Goal: Communication & Community: Answer question/provide support

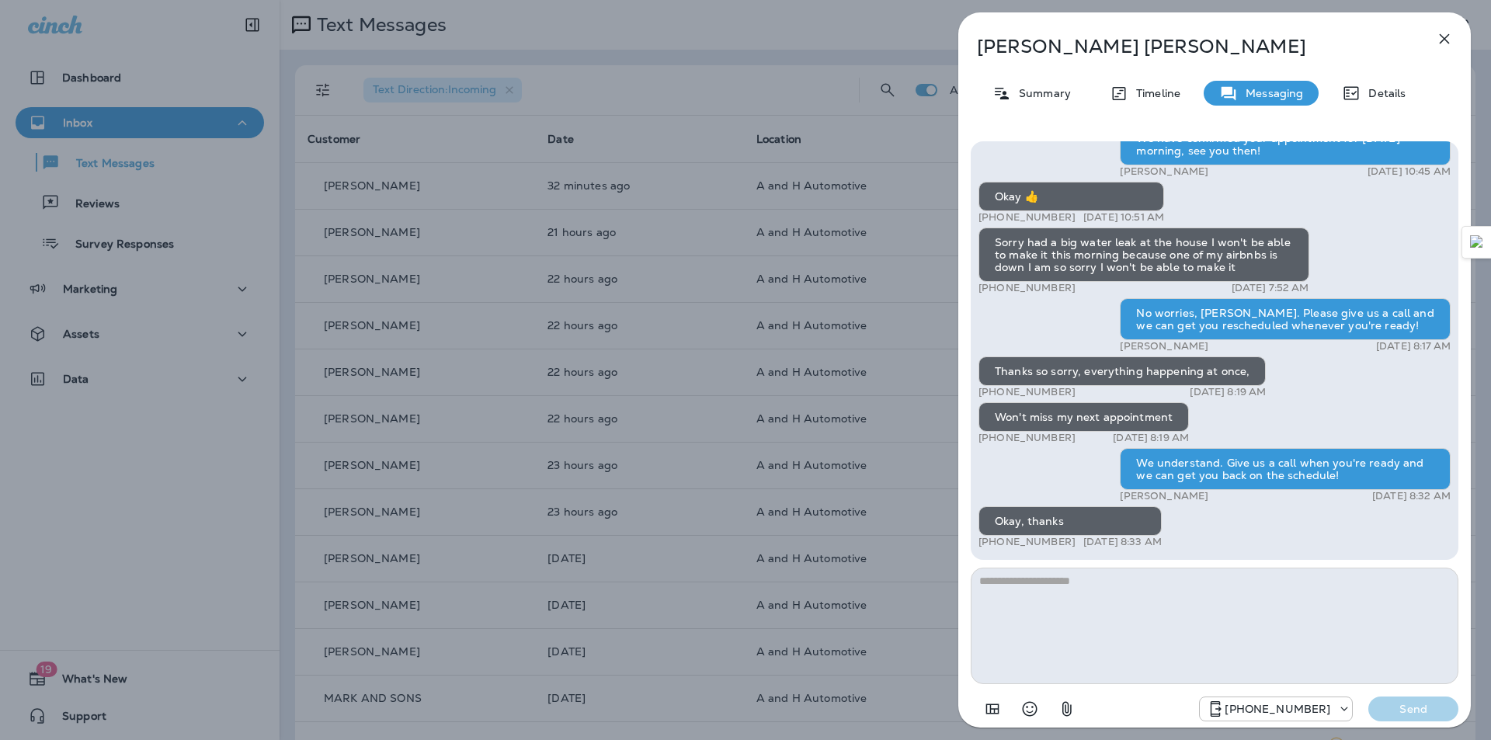
click at [1446, 31] on icon "button" at bounding box center [1444, 39] width 19 height 19
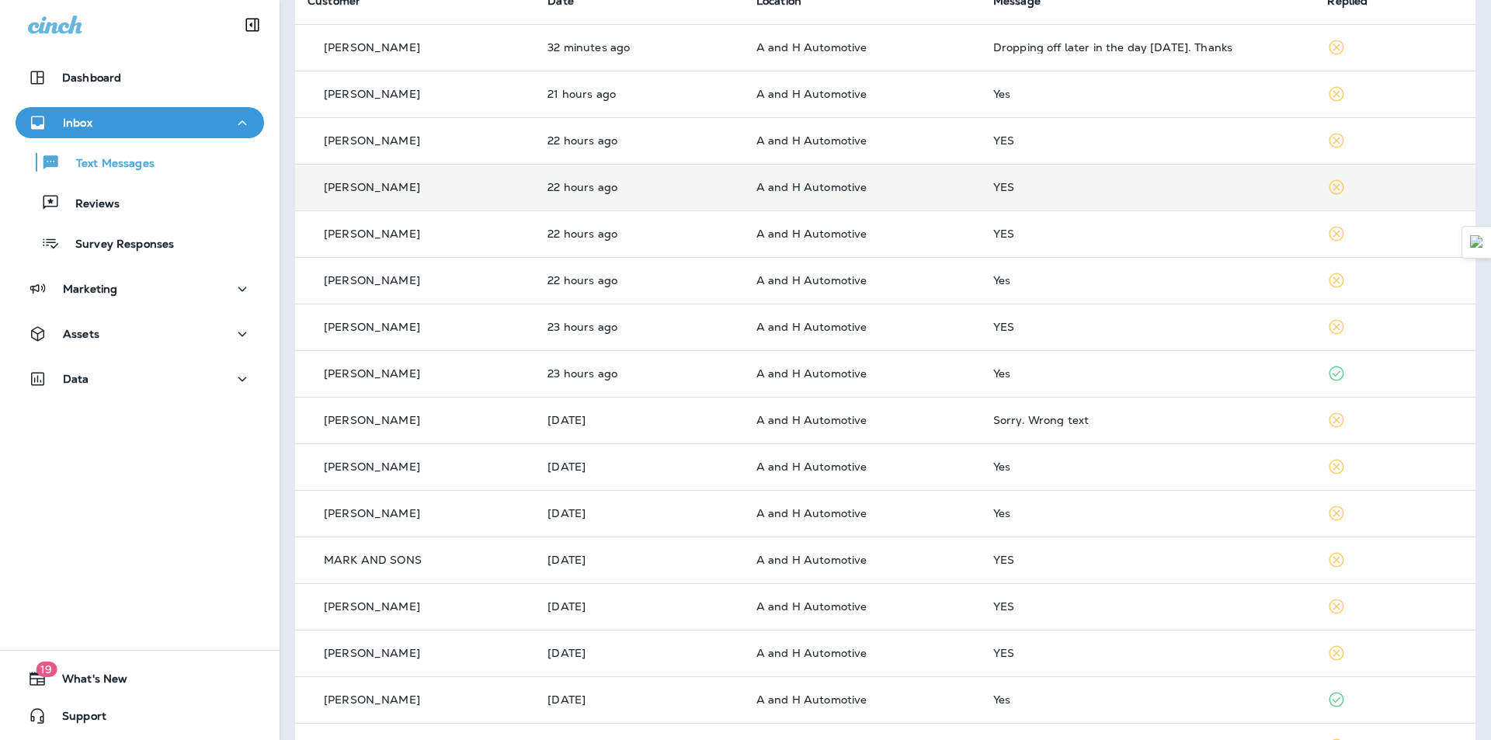
scroll to position [155, 0]
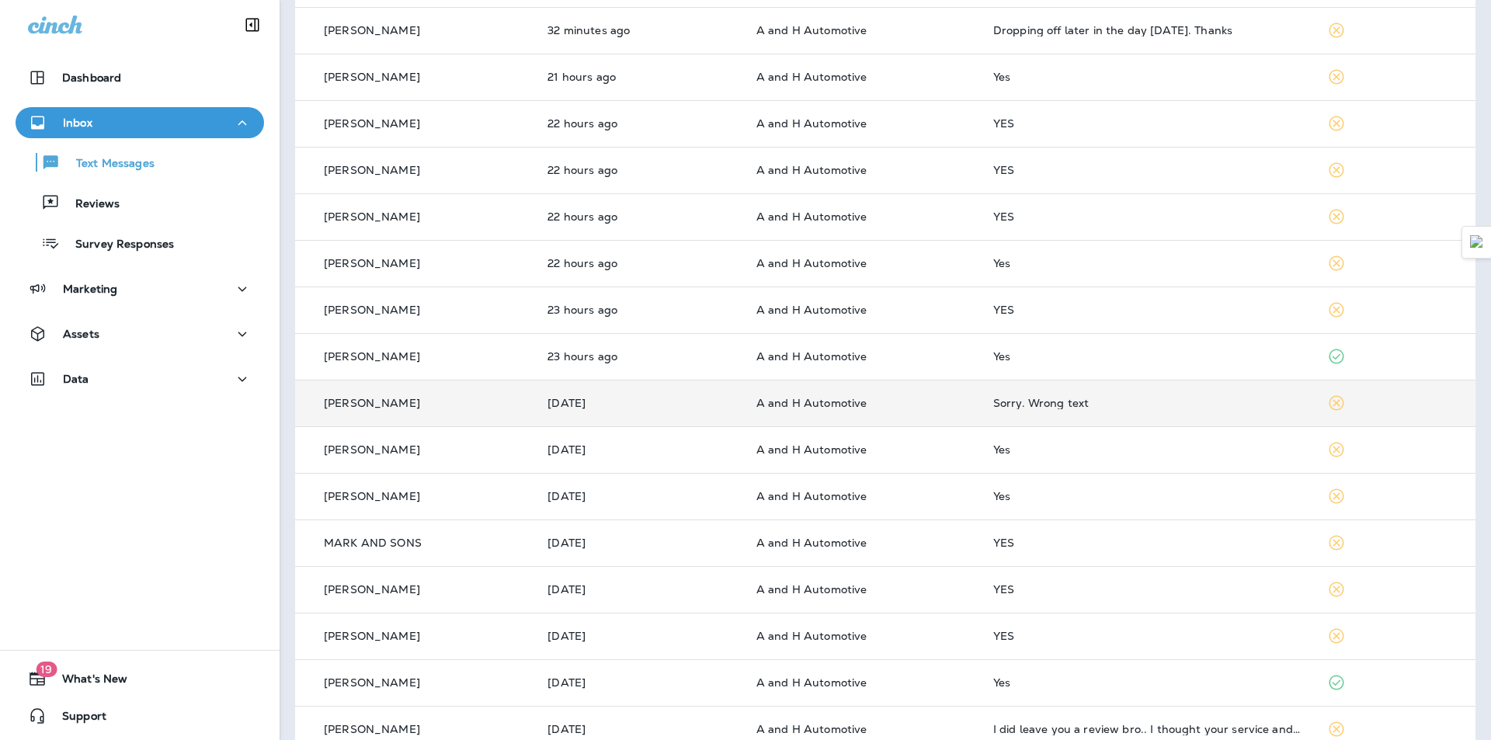
click at [1064, 400] on div "Sorry. Wrong text" at bounding box center [1148, 403] width 310 height 12
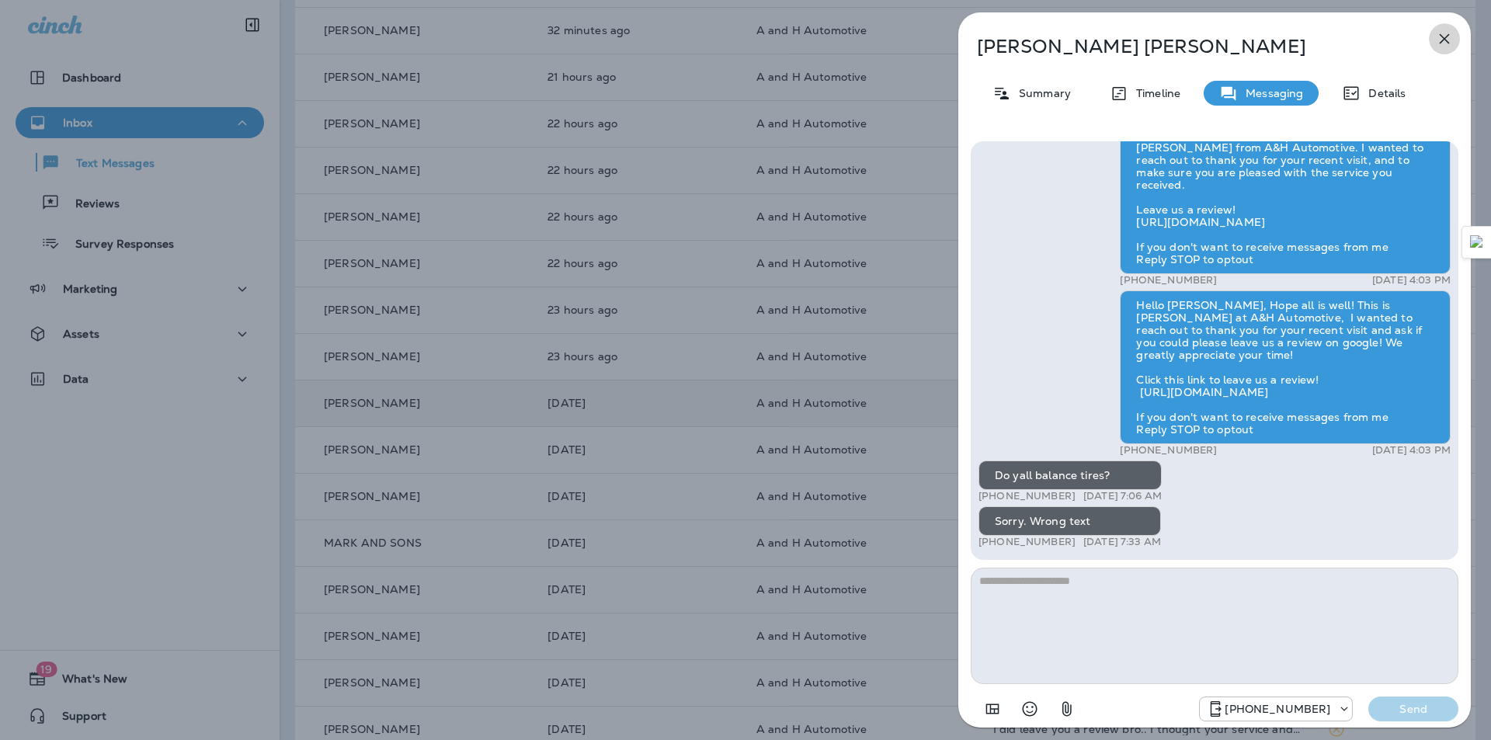
click at [1444, 30] on icon "button" at bounding box center [1444, 39] width 19 height 19
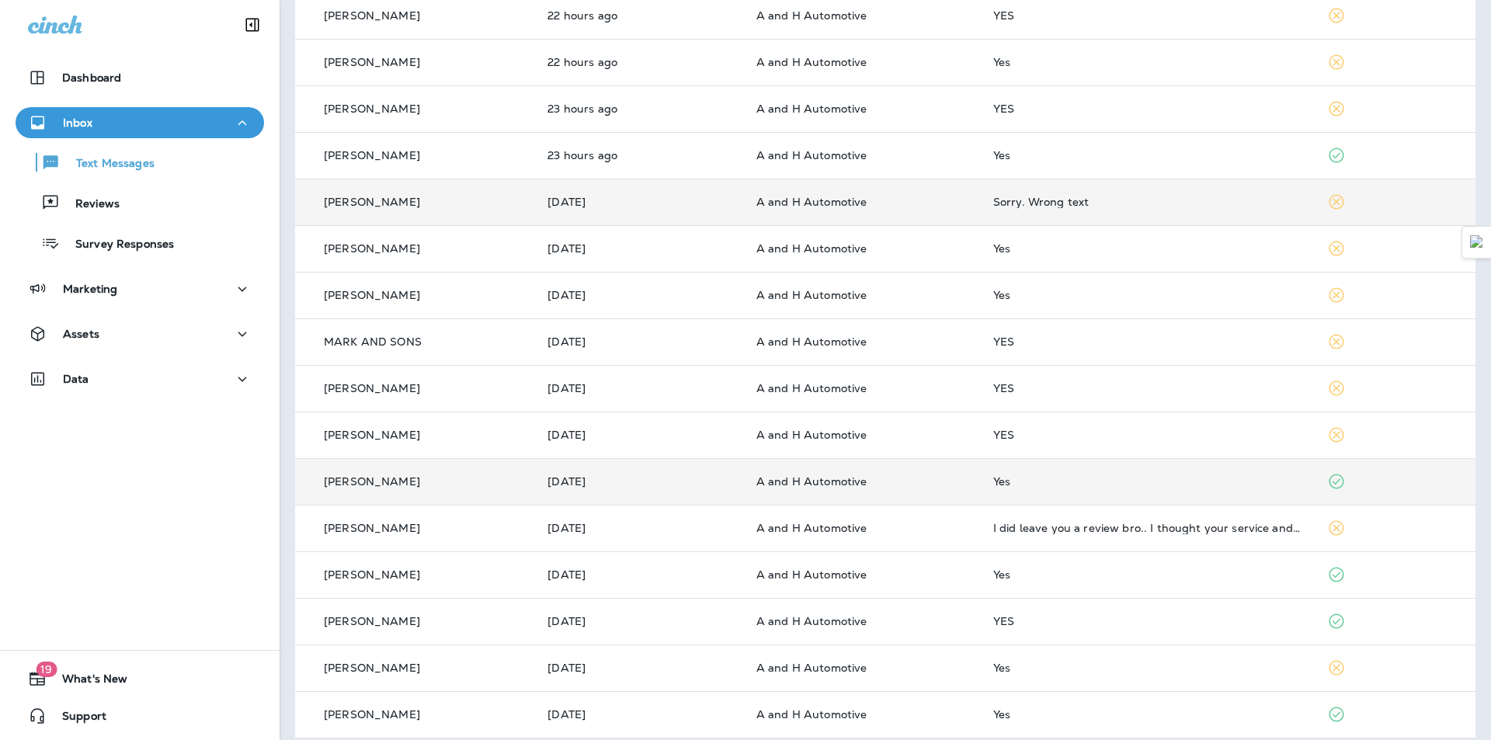
scroll to position [370, 0]
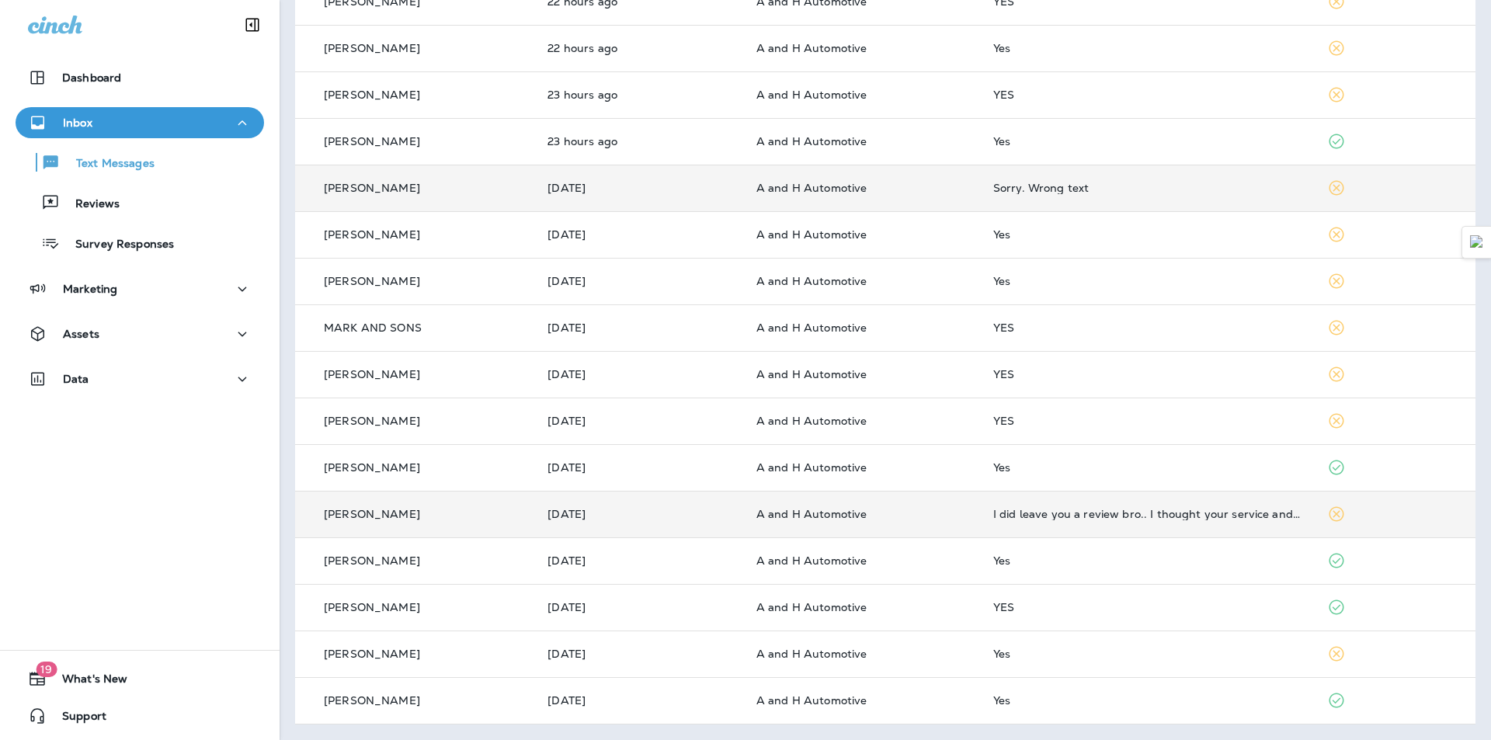
click at [1057, 521] on td "I did leave you a review bro.. I thought your service and price for excellent i…" at bounding box center [1148, 514] width 335 height 47
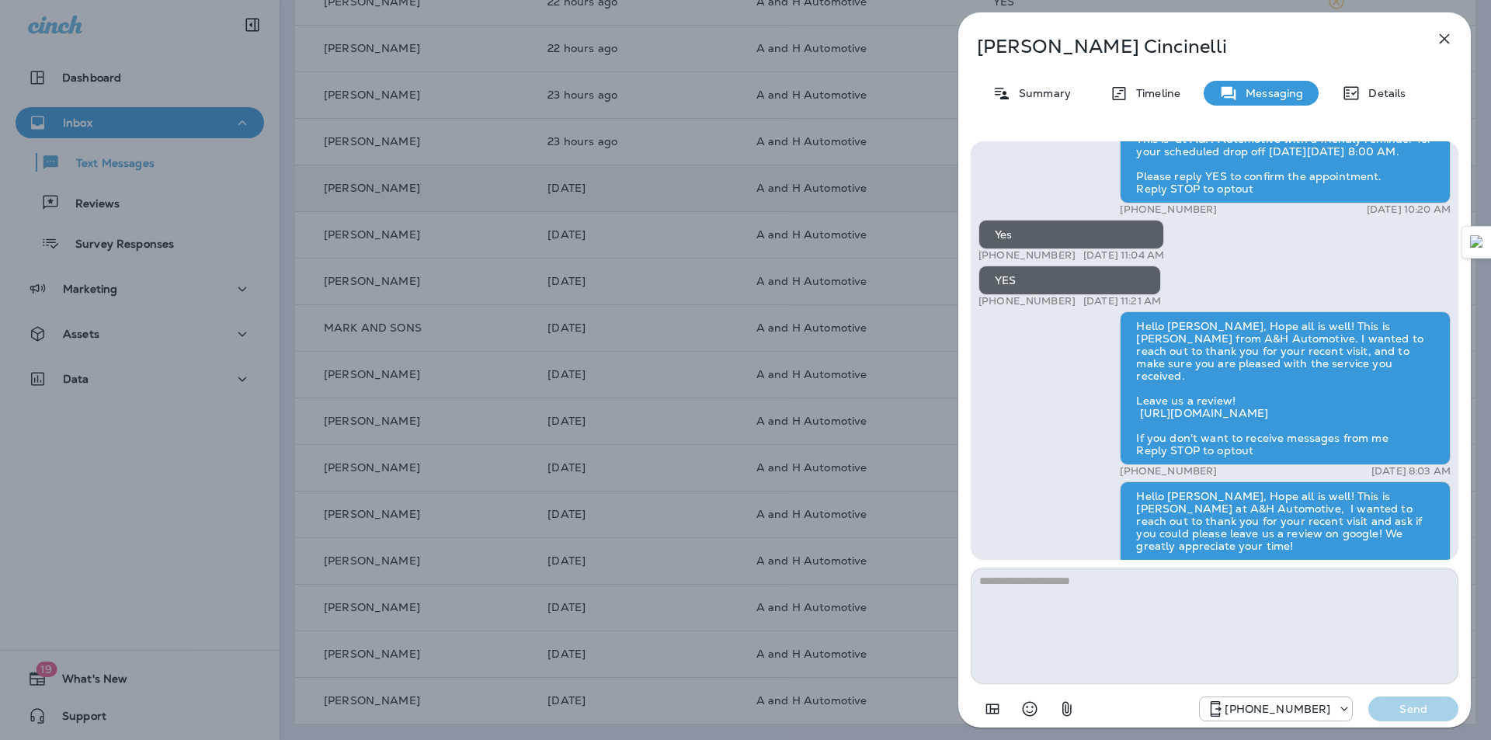
scroll to position [-257, 0]
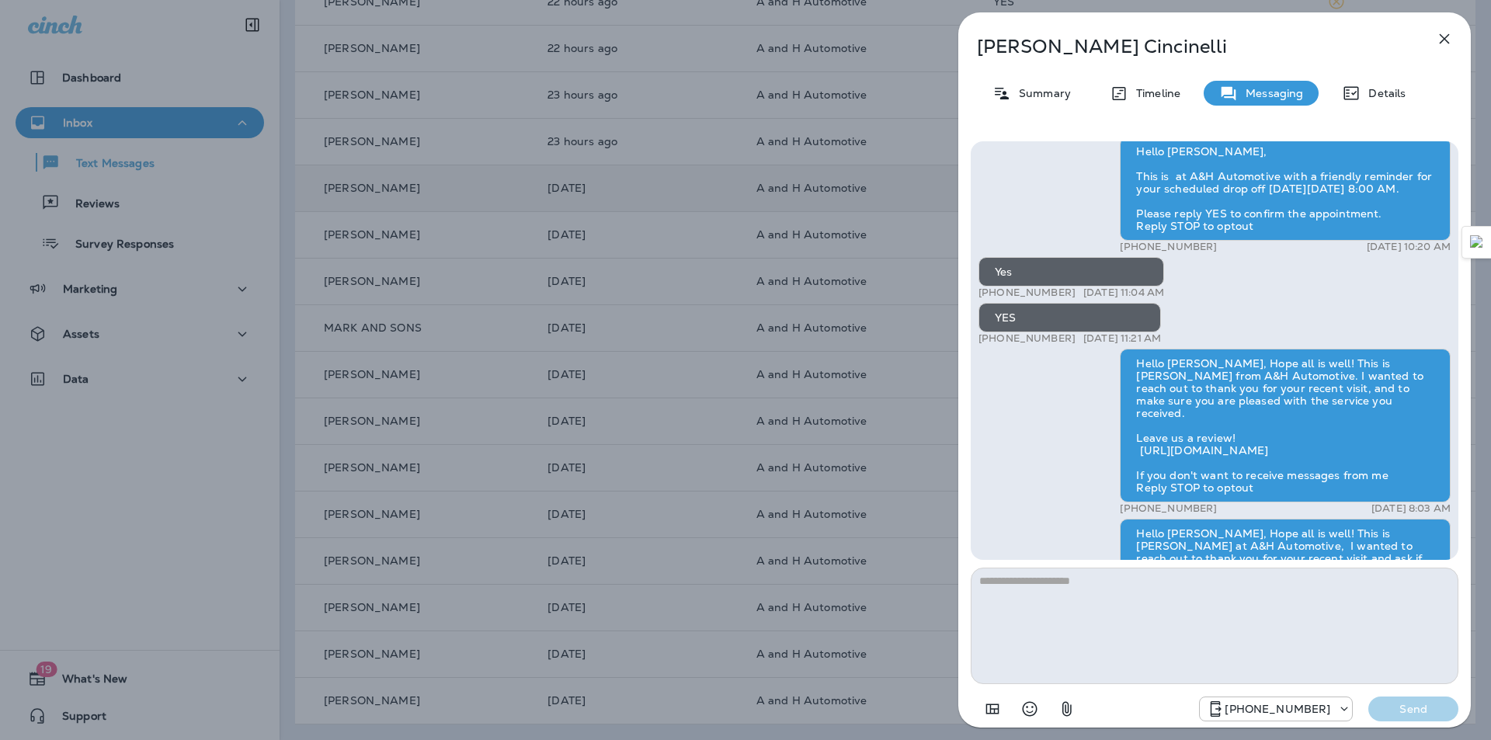
click at [1454, 30] on button "button" at bounding box center [1443, 38] width 31 height 31
